Goal: Task Accomplishment & Management: Manage account settings

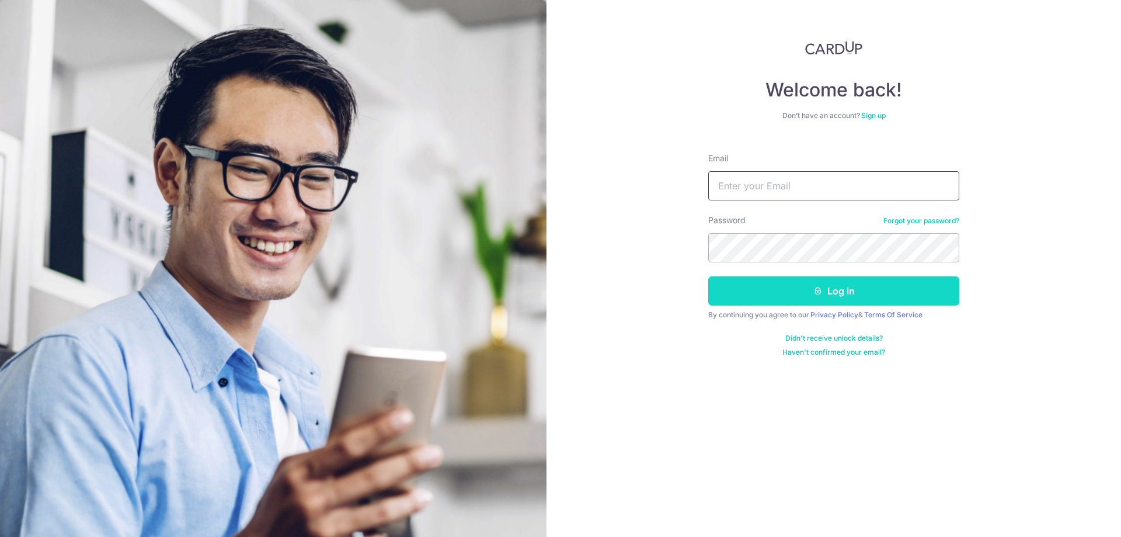
type input "[PERSON_NAME][EMAIL_ADDRESS][DOMAIN_NAME]"
click at [797, 294] on button "Log in" at bounding box center [833, 290] width 251 height 29
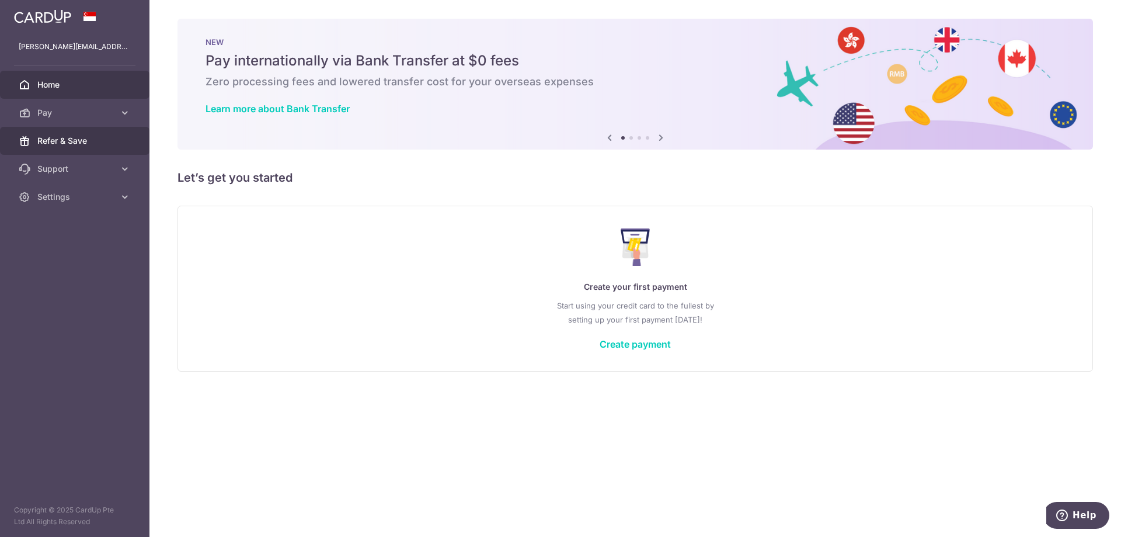
click at [47, 136] on span "Refer & Save" at bounding box center [75, 141] width 77 height 12
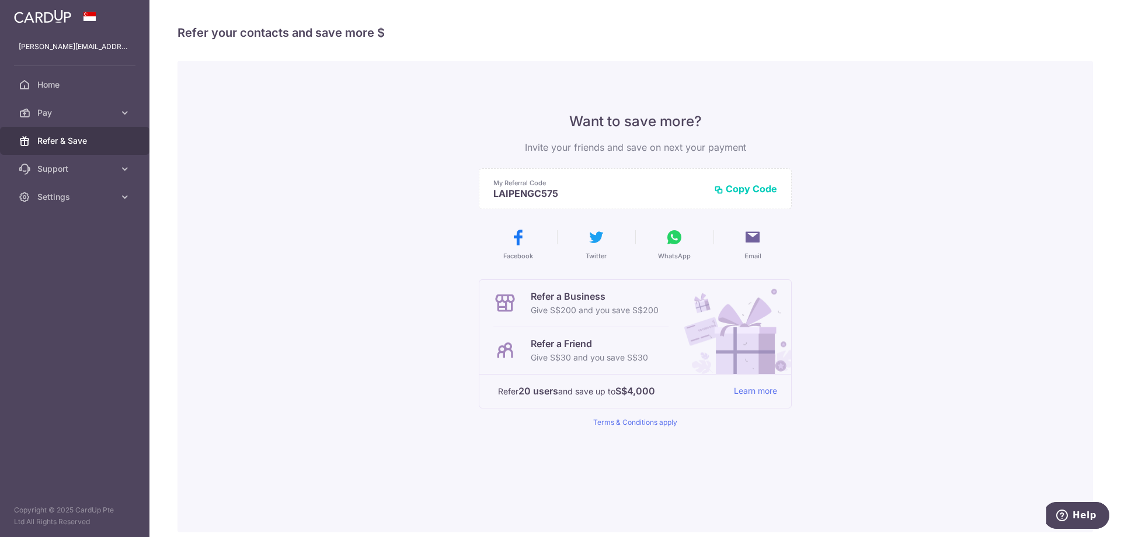
click at [736, 187] on button "Copy Code" at bounding box center [745, 189] width 63 height 12
